Goal: Navigation & Orientation: Find specific page/section

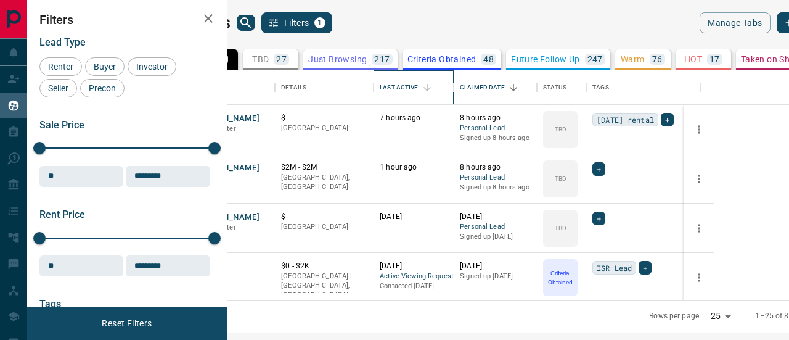
click at [418, 87] on div "Last Active" at bounding box center [399, 87] width 38 height 35
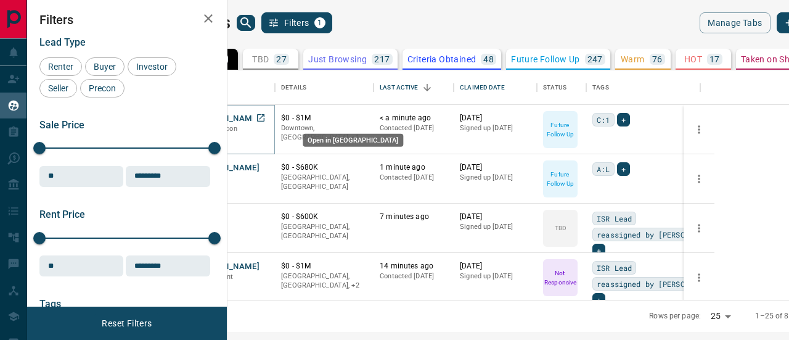
click at [266, 115] on icon "Open in New Tab" at bounding box center [261, 118] width 10 height 10
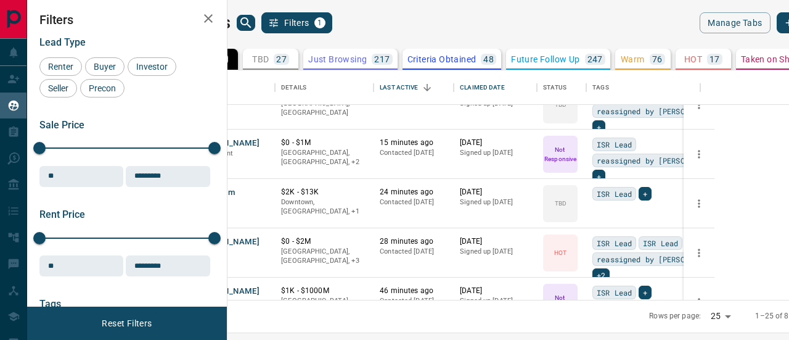
scroll to position [62, 0]
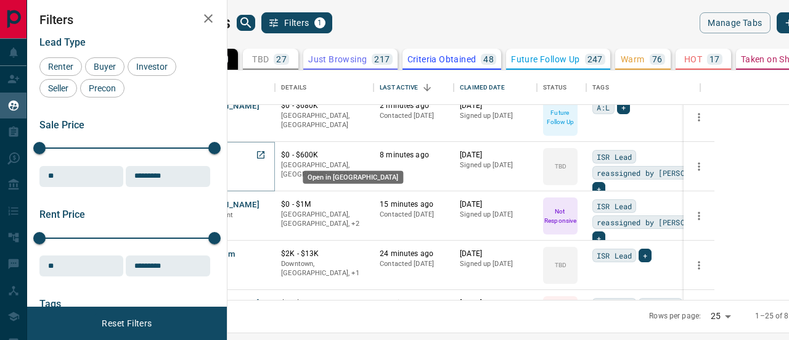
click at [266, 153] on icon "Open in New Tab" at bounding box center [261, 155] width 10 height 10
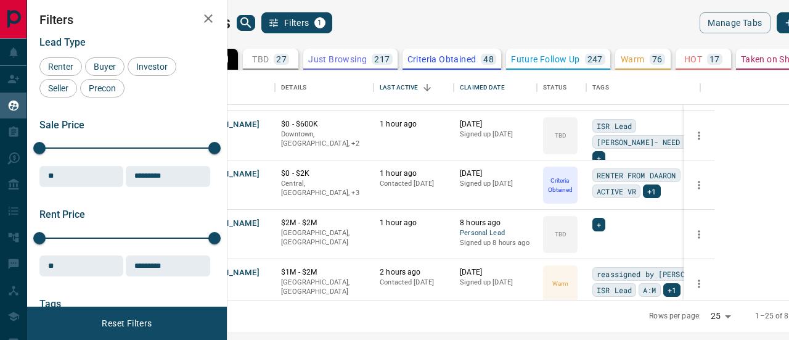
scroll to position [493, 0]
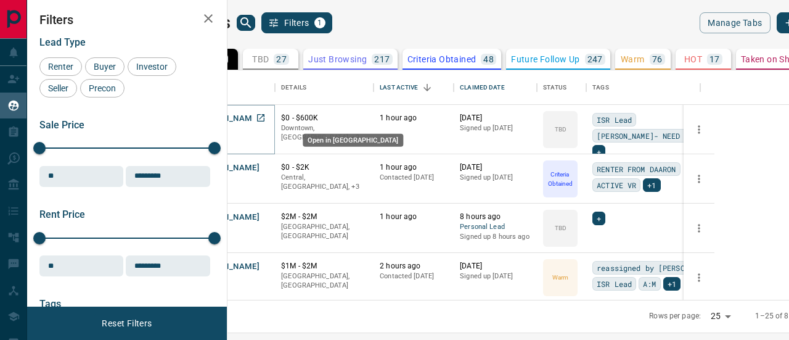
click at [266, 117] on icon "Open in New Tab" at bounding box center [261, 118] width 10 height 10
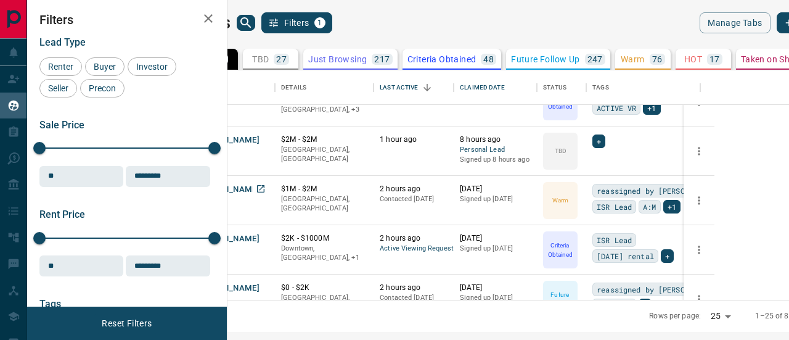
scroll to position [555, 0]
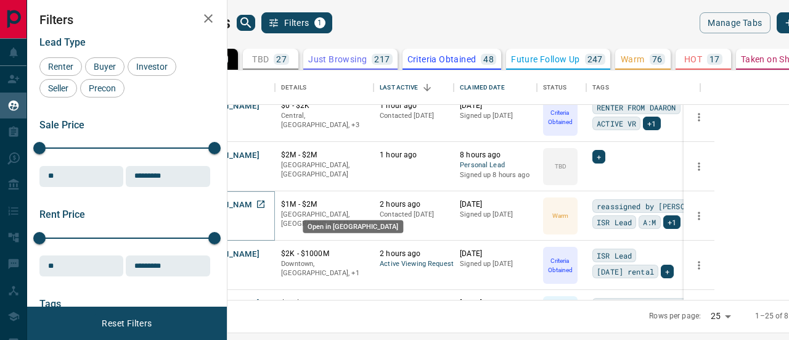
click at [266, 204] on icon "Open in New Tab" at bounding box center [261, 204] width 10 height 10
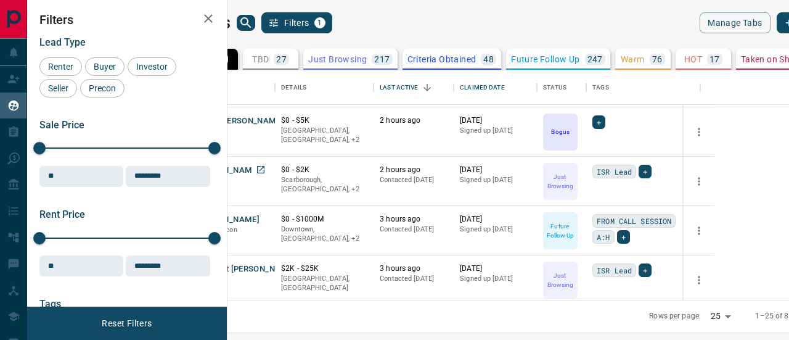
scroll to position [863, 0]
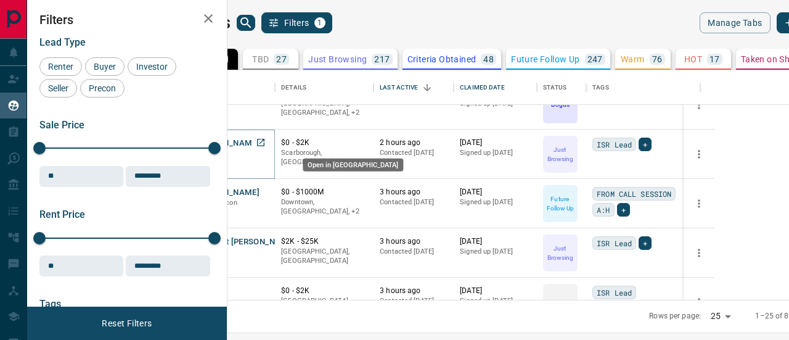
click at [266, 138] on icon "Open in New Tab" at bounding box center [261, 143] width 10 height 10
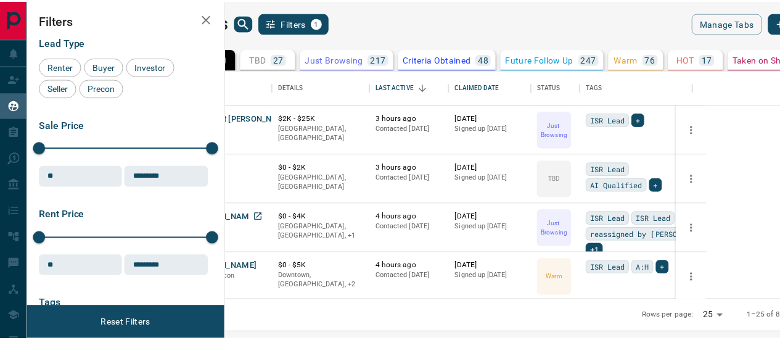
scroll to position [1047, 0]
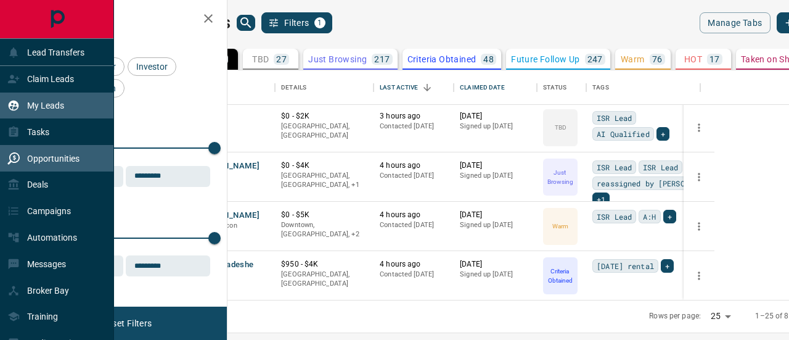
click at [49, 160] on p "Opportunities" at bounding box center [53, 159] width 52 height 10
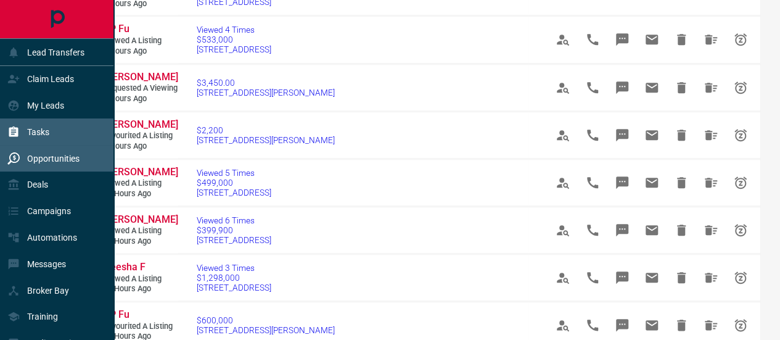
scroll to position [62, 0]
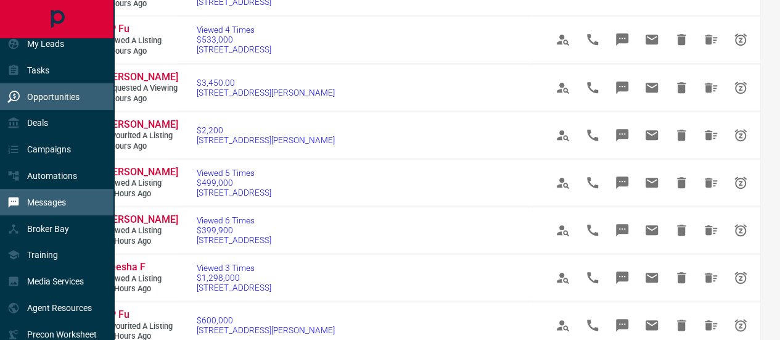
click at [42, 202] on p "Messages" at bounding box center [46, 202] width 39 height 10
